Goal: Task Accomplishment & Management: Manage account settings

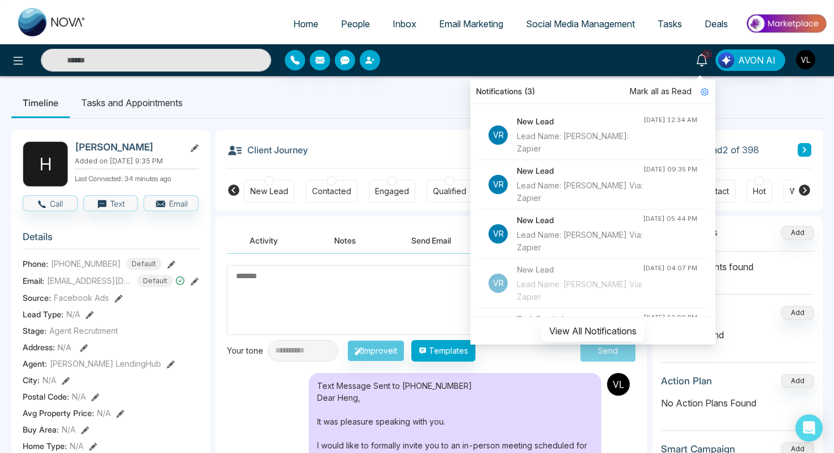
click at [293, 28] on span "Home" at bounding box center [305, 23] width 25 height 11
select select "*"
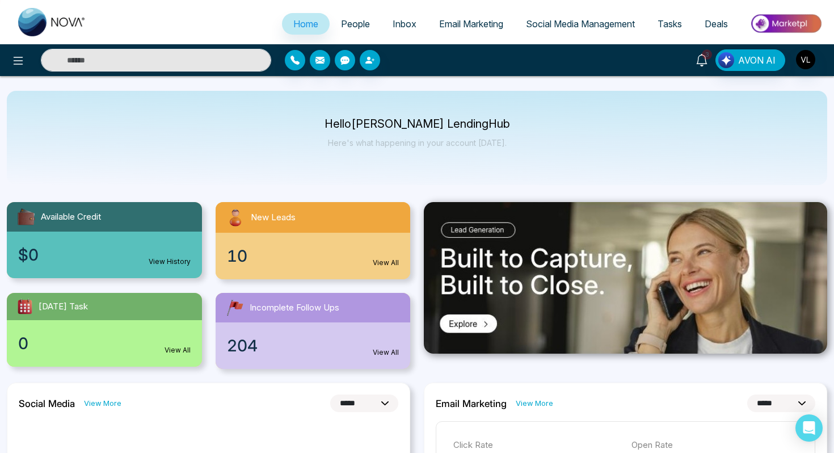
click at [705, 60] on icon at bounding box center [702, 60] width 12 height 12
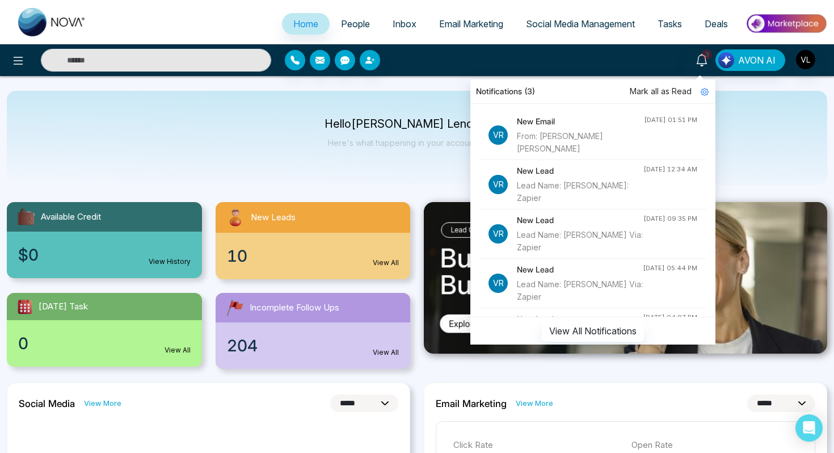
click at [569, 129] on div "New Email From: [PERSON_NAME] [PERSON_NAME]" at bounding box center [580, 135] width 127 height 40
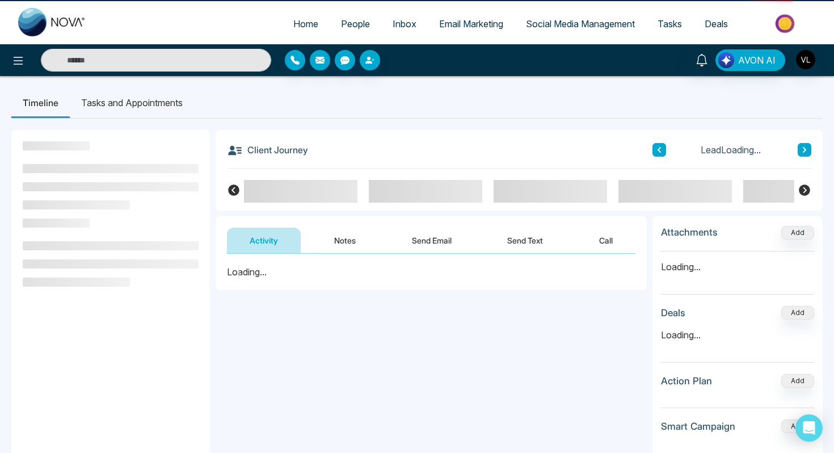
click at [569, 129] on div "**********" at bounding box center [416, 356] width 811 height 475
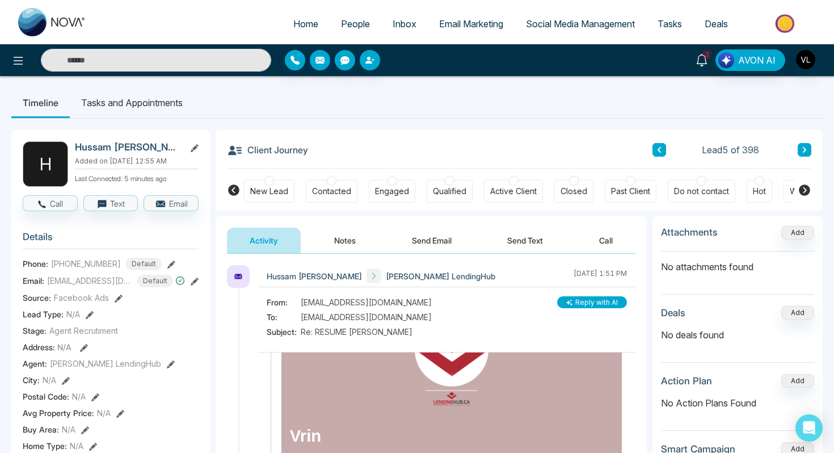
click at [700, 52] on link "3" at bounding box center [701, 59] width 27 height 20
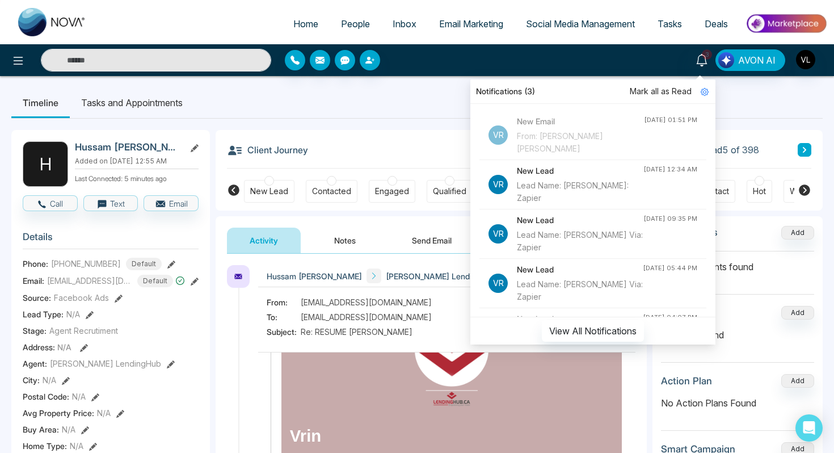
click at [664, 90] on span "Mark all as Read" at bounding box center [661, 91] width 62 height 12
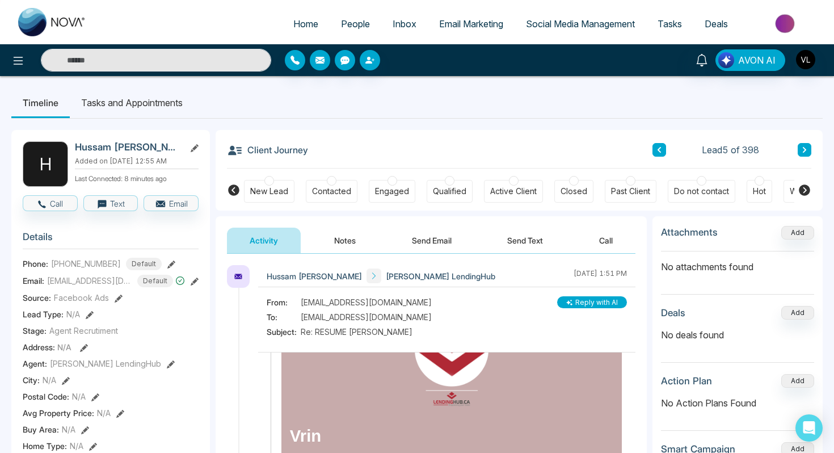
click at [330, 24] on link "People" at bounding box center [356, 24] width 52 height 22
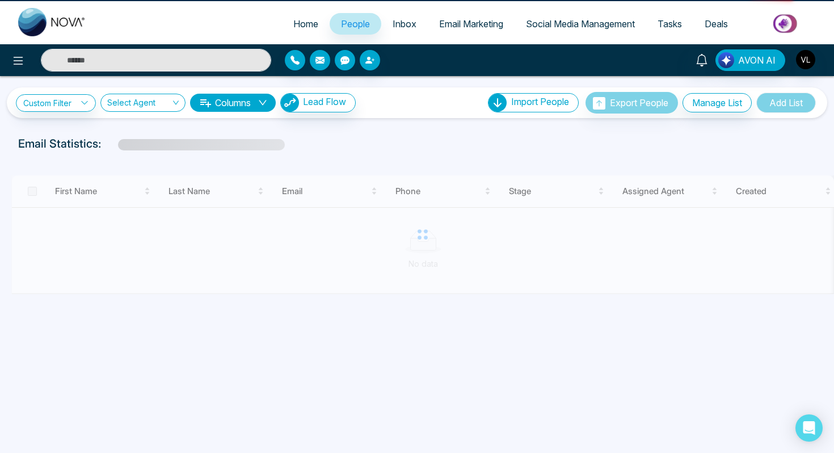
click at [347, 24] on span "People" at bounding box center [355, 23] width 29 height 11
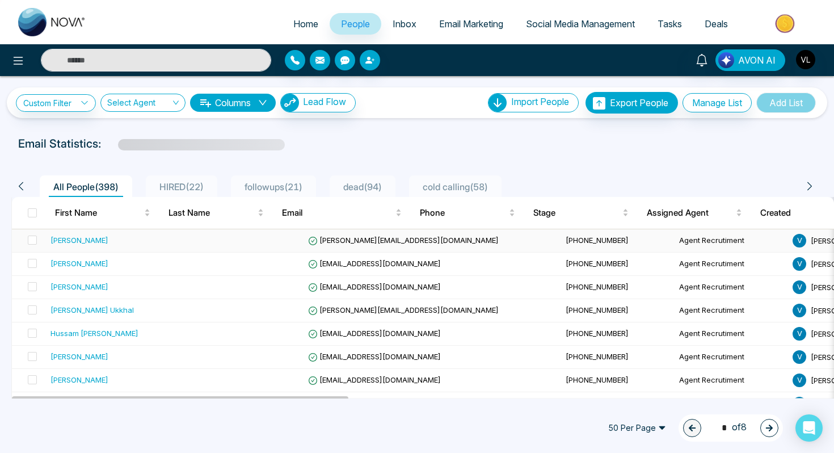
click at [109, 251] on td "[PERSON_NAME]" at bounding box center [118, 240] width 144 height 23
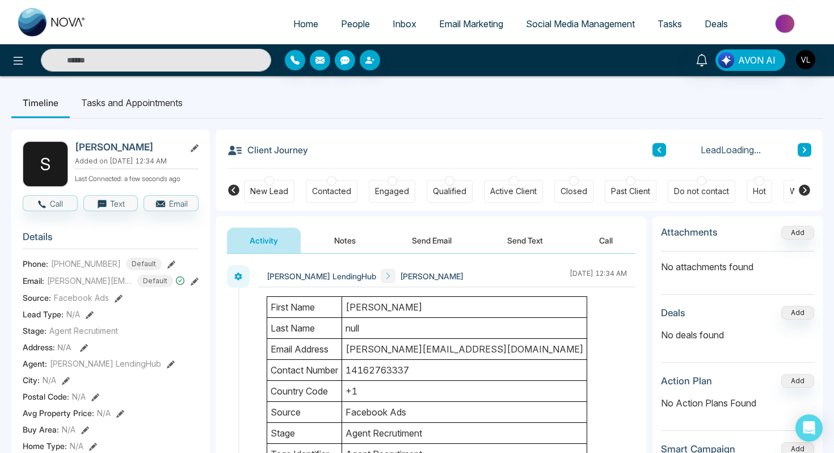
click at [108, 150] on h2 "[PERSON_NAME]" at bounding box center [128, 146] width 106 height 11
click at [116, 150] on h2 "[PERSON_NAME]" at bounding box center [128, 146] width 106 height 11
copy h2 "Ayad"
click at [353, 28] on span "People" at bounding box center [355, 23] width 29 height 11
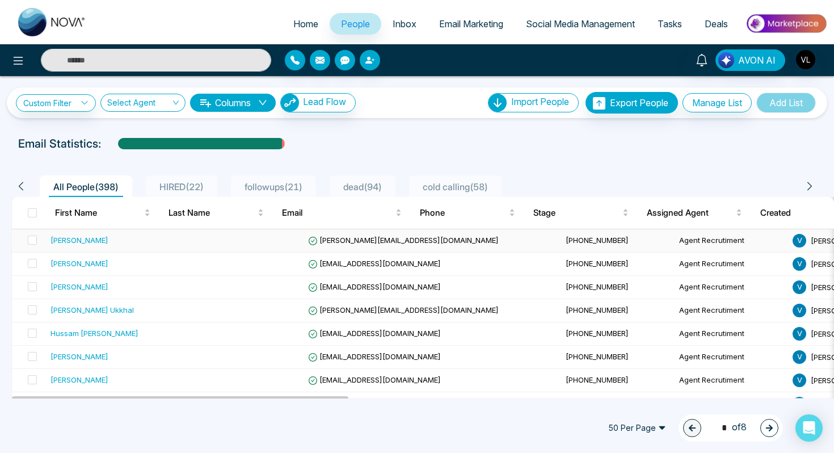
click at [342, 241] on span "[PERSON_NAME][EMAIL_ADDRESS][DOMAIN_NAME]" at bounding box center [403, 239] width 191 height 9
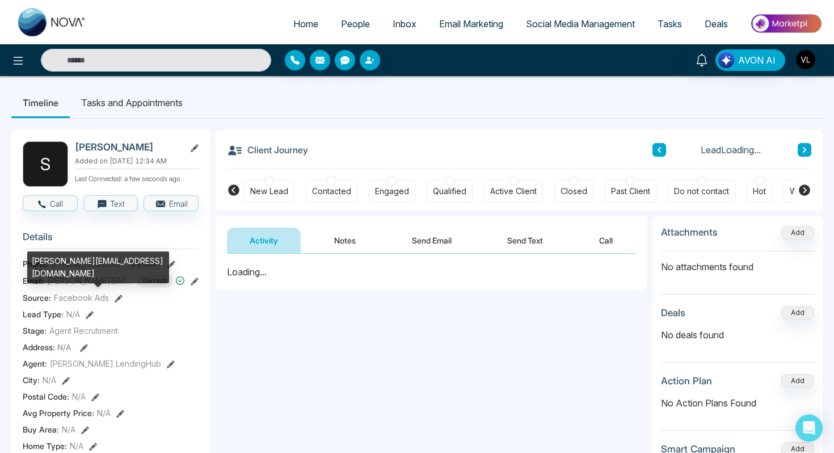
click at [94, 287] on span "[PERSON_NAME][EMAIL_ADDRESS][DOMAIN_NAME]" at bounding box center [89, 281] width 85 height 12
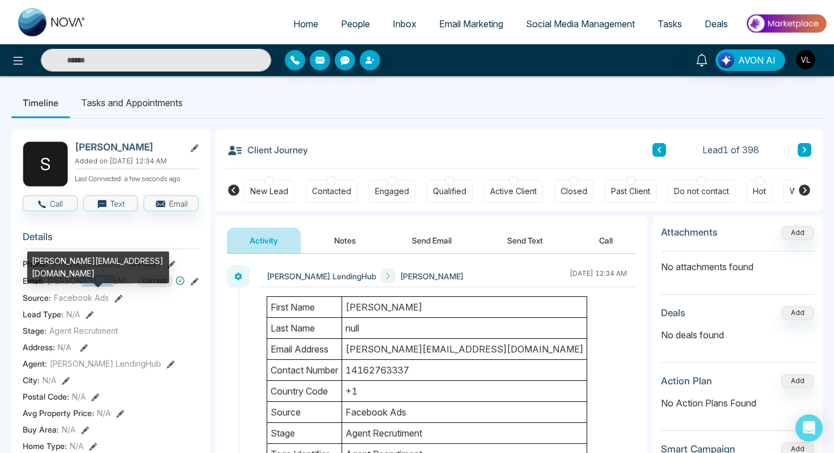
drag, startPoint x: 103, startPoint y: 288, endPoint x: 77, endPoint y: 289, distance: 26.1
click at [77, 287] on span "[PERSON_NAME][EMAIL_ADDRESS][DOMAIN_NAME]" at bounding box center [89, 281] width 85 height 12
copy span "ghobria"
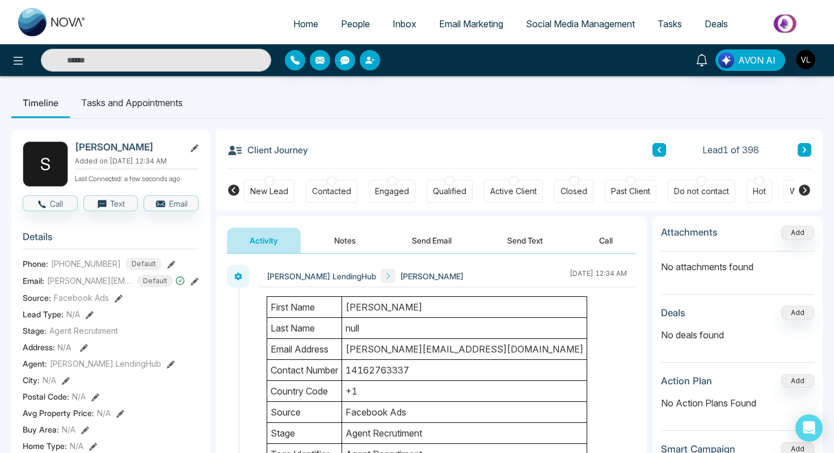
click at [126, 117] on li "Tasks and Appointments" at bounding box center [132, 102] width 124 height 31
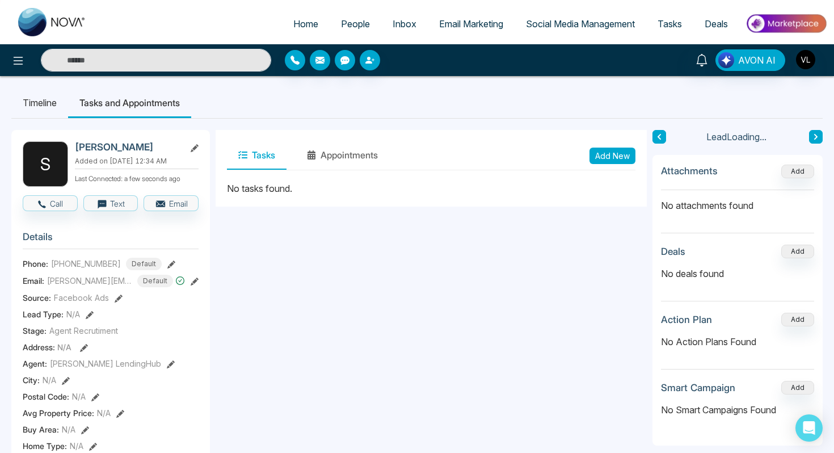
click at [126, 117] on li "Tasks and Appointments" at bounding box center [129, 102] width 123 height 31
click at [16, 94] on li "Timeline" at bounding box center [39, 102] width 57 height 31
